Goal: Obtain resource: Obtain resource

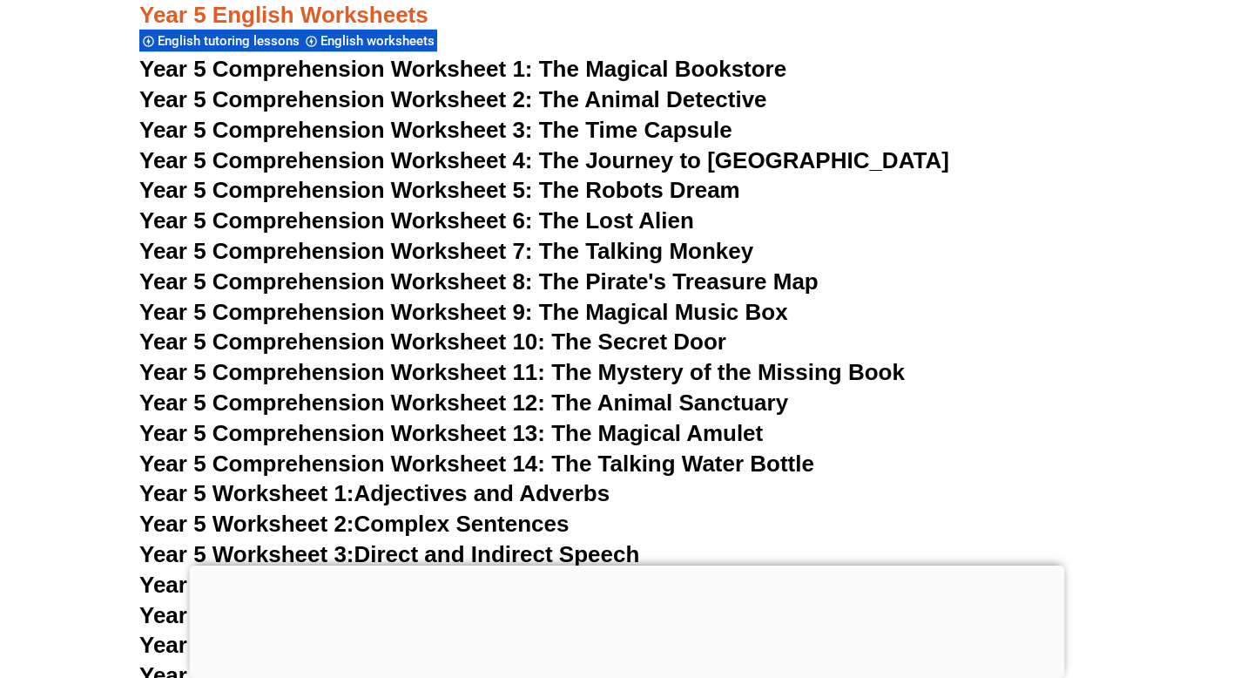
scroll to position [8471, 0]
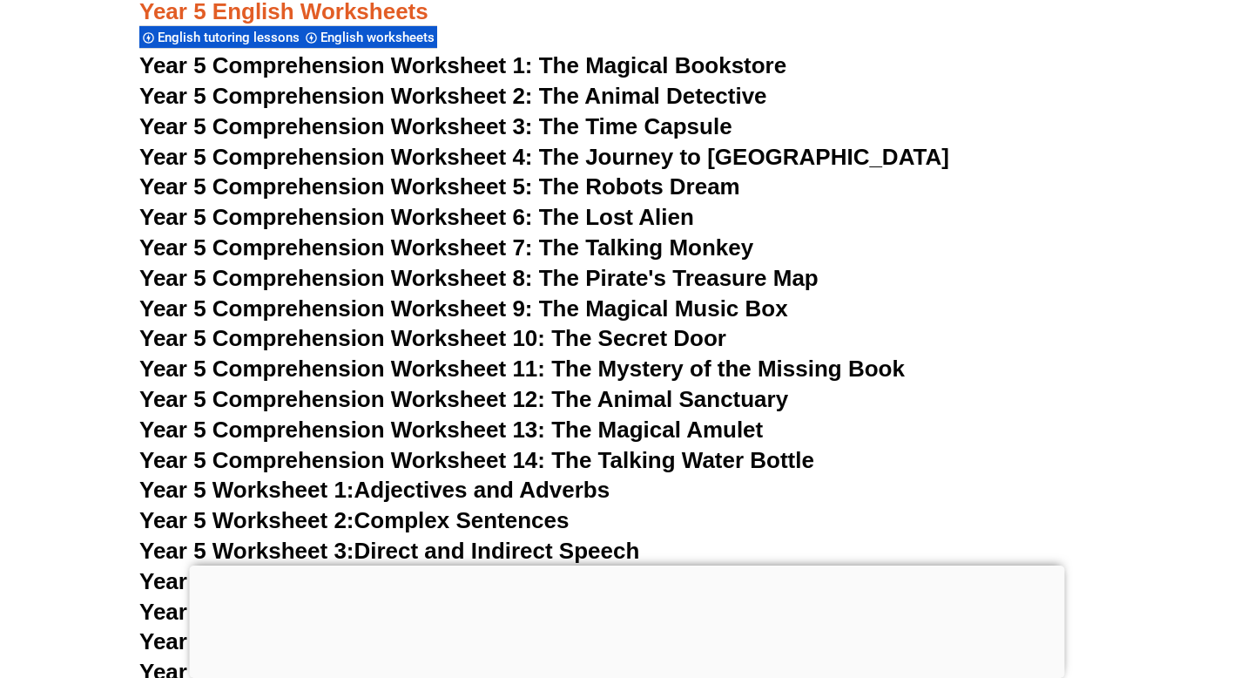
click at [462, 420] on span "Year 5 Comprehension Worksheet 13: The Magical Amulet" at bounding box center [451, 429] width 624 height 26
click at [630, 344] on span "Year 5 Comprehension Worksheet 10: The Secret Door" at bounding box center [432, 338] width 587 height 26
click at [671, 66] on span "Year 5 Comprehension Worksheet 1: The Magical Bookstore" at bounding box center [462, 65] width 647 height 26
click at [714, 95] on span "Year 5 Comprehension Worksheet 2: The Animal Detective" at bounding box center [453, 96] width 628 height 26
click at [656, 129] on span "Year 5 Comprehension Worksheet 3: The Time Capsule" at bounding box center [435, 126] width 593 height 26
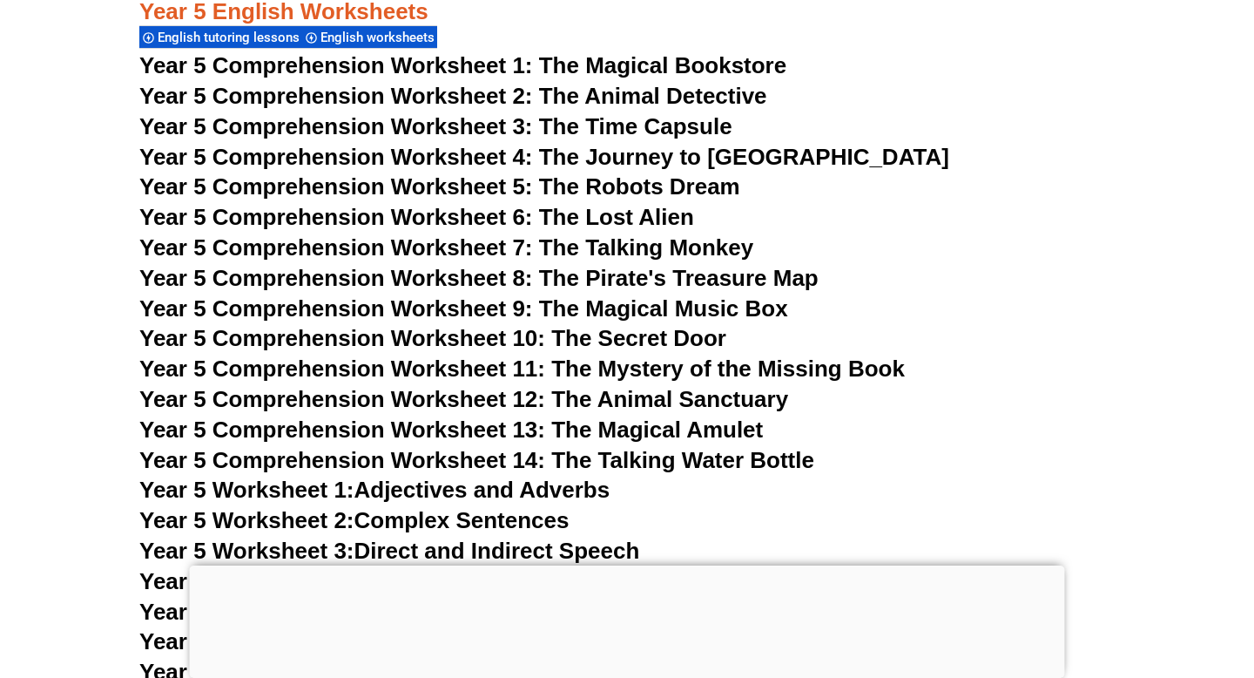
click at [715, 159] on span "Year 5 Comprehension Worksheet 4: The Journey to [GEOGRAPHIC_DATA]" at bounding box center [544, 157] width 810 height 26
click at [626, 186] on span "Year 5 Comprehension Worksheet 5: The Robots Dream" at bounding box center [439, 186] width 601 height 26
click at [665, 220] on span "Year 5 Comprehension Worksheet 6: The Lost Alien" at bounding box center [416, 217] width 555 height 26
click at [705, 251] on span "Year 5 Comprehension Worksheet 7: The Talking Monkey" at bounding box center [446, 247] width 614 height 26
click at [689, 281] on span "Year 5 Comprehension Worksheet 8: The Pirate's Treasure Map" at bounding box center [478, 278] width 679 height 26
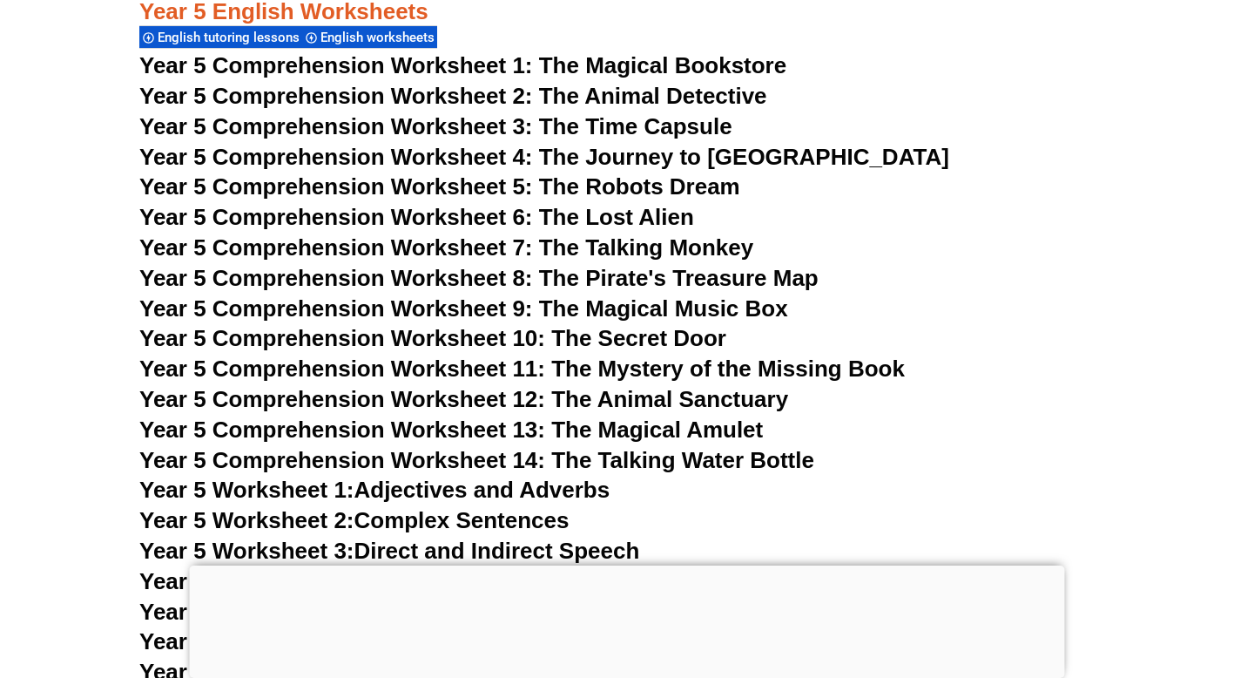
click at [730, 309] on span "Year 5 Comprehension Worksheet 9: The Magical Music Box" at bounding box center [463, 308] width 649 height 26
click at [611, 341] on span "Year 5 Comprehension Worksheet 10: The Secret Door" at bounding box center [432, 338] width 587 height 26
click at [656, 373] on span "Year 5 Comprehension Worksheet 11: The Mystery of the Missing Book" at bounding box center [522, 368] width 766 height 26
click at [604, 404] on span "Year 5 Comprehension Worksheet 12: The Animal Sanctuary" at bounding box center [463, 399] width 649 height 26
click at [673, 434] on span "Year 5 Comprehension Worksheet 13: The Magical Amulet" at bounding box center [451, 429] width 624 height 26
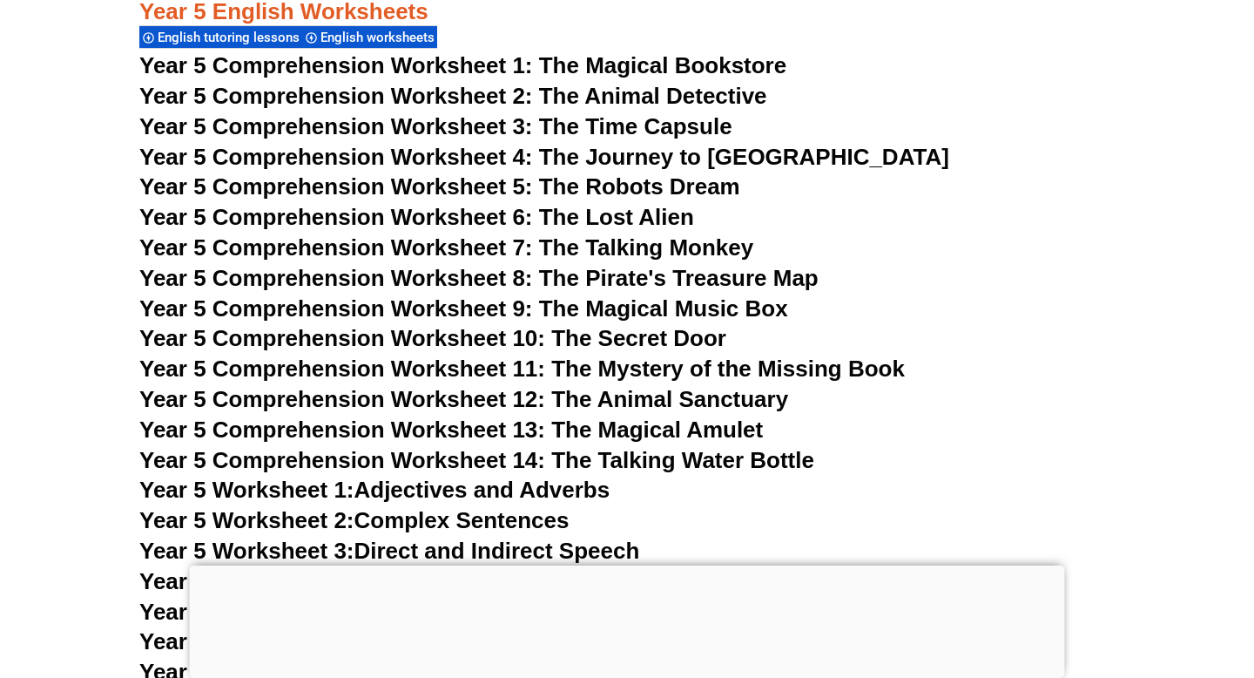
click at [662, 462] on span "Year 5 Comprehension Worksheet 14: The Talking Water Bottle" at bounding box center [476, 460] width 675 height 26
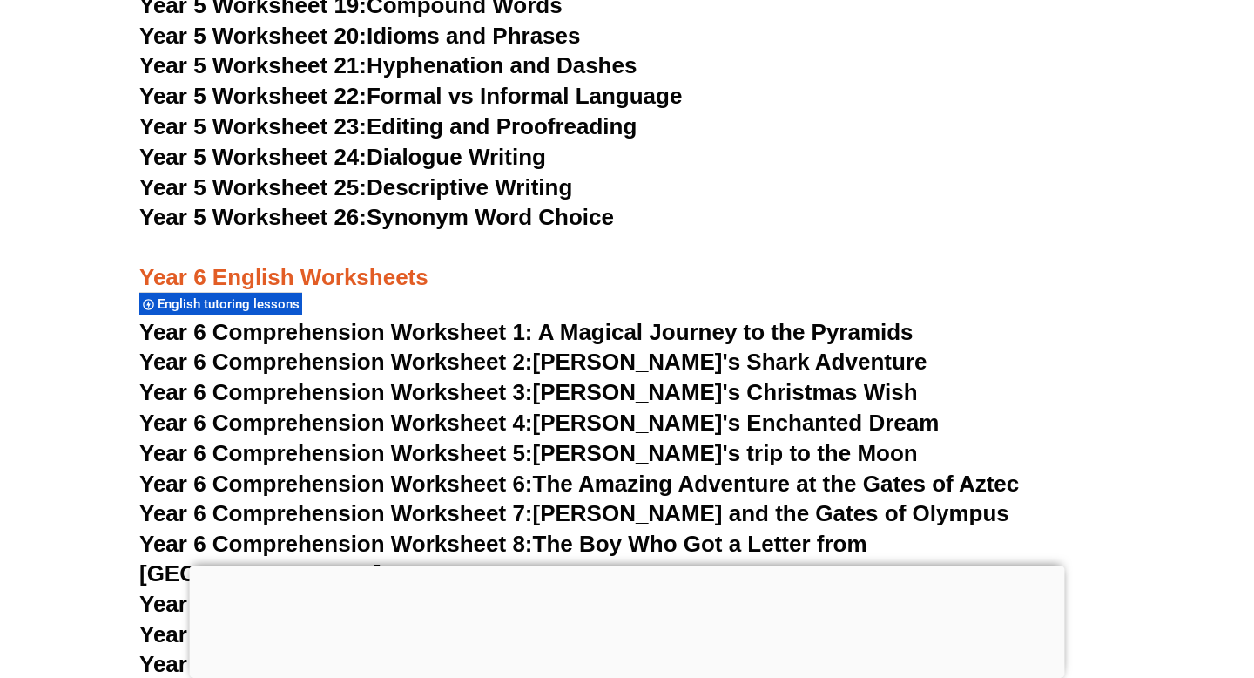
scroll to position [9542, 0]
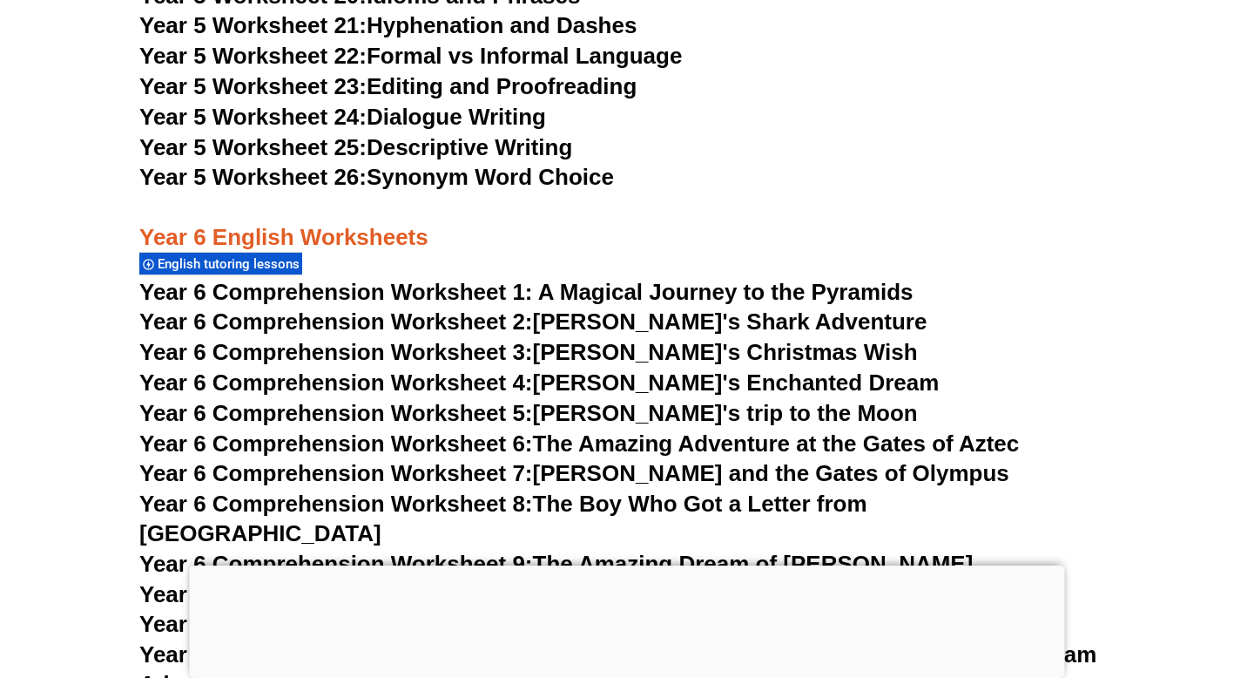
click at [604, 290] on span "Year 6 Comprehension Worksheet 1: A Magical Journey to the Pyramids" at bounding box center [526, 292] width 774 height 26
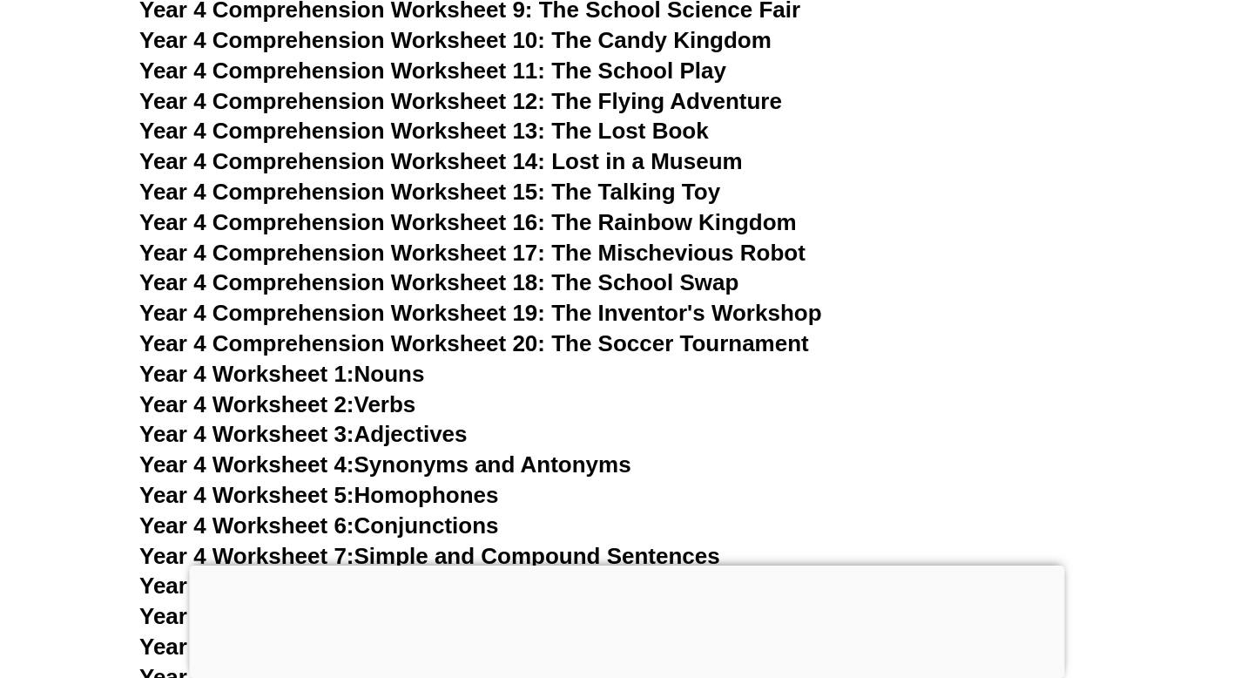
scroll to position [7460, 0]
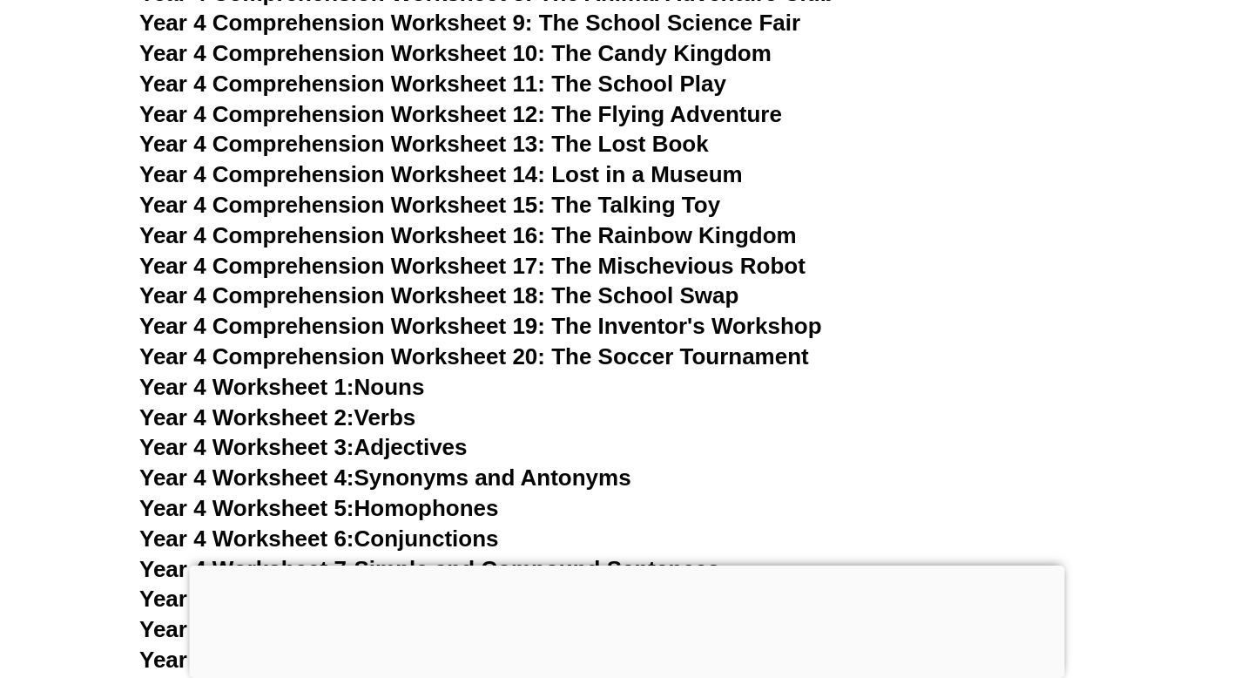
click at [631, 368] on span "Year 4 Comprehension Worksheet 20: The Soccer Tournament" at bounding box center [474, 356] width 670 height 26
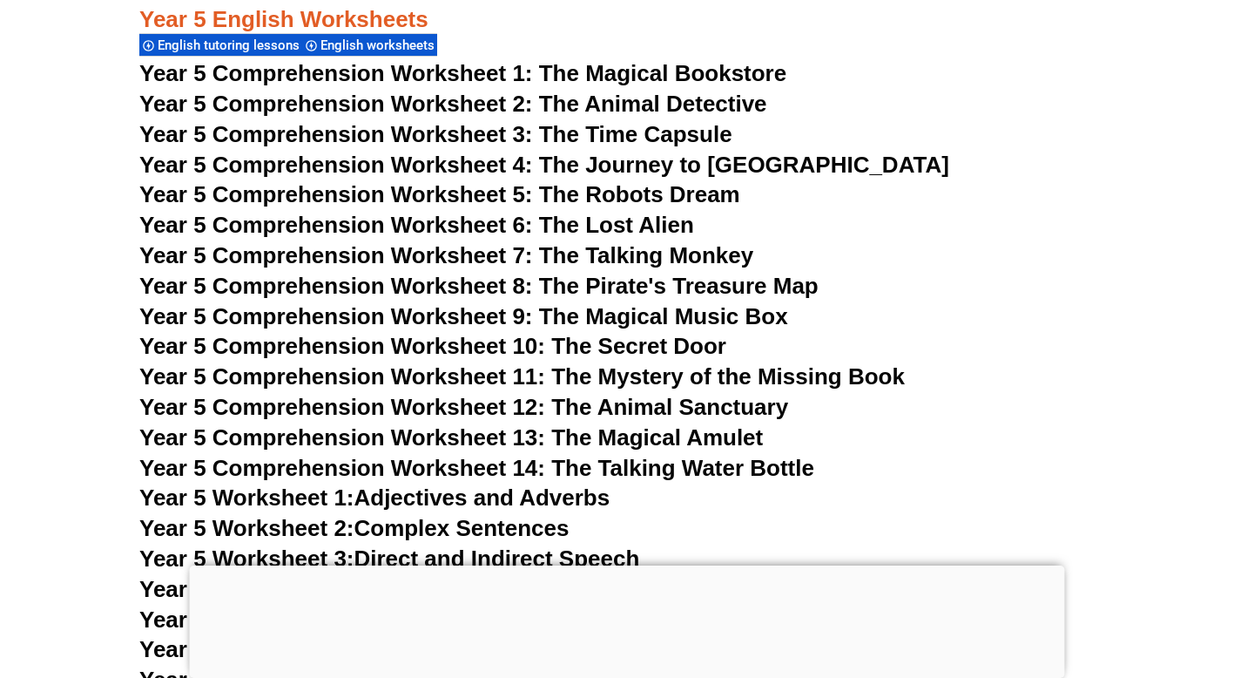
scroll to position [8471, 0]
